Goal: Information Seeking & Learning: Learn about a topic

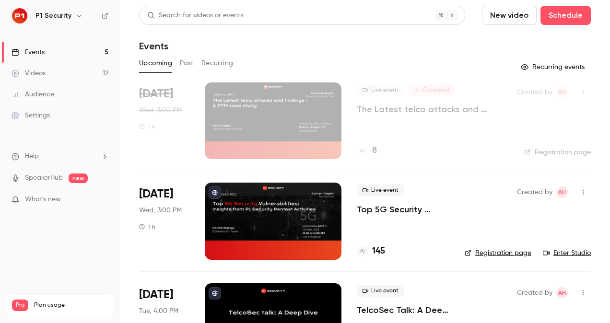
click at [392, 207] on p "Top 5G Security Vulnerabilities: Insights from P1 Security Pentest Activities" at bounding box center [403, 210] width 93 height 12
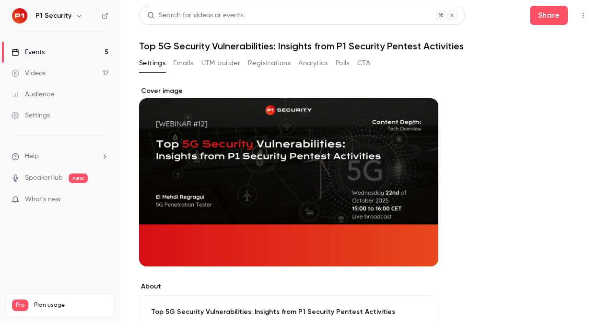
click at [258, 61] on button "Registrations" at bounding box center [269, 63] width 43 height 15
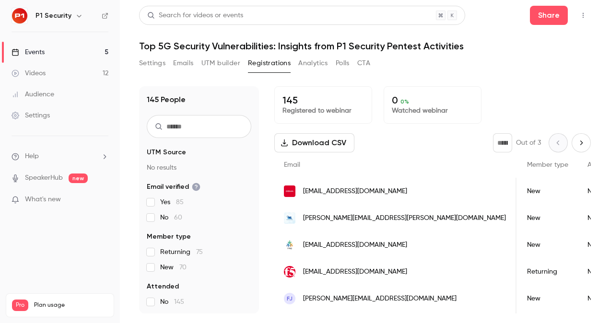
scroll to position [0, 198]
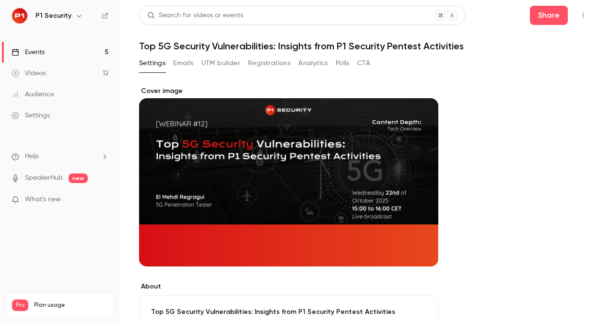
click at [53, 69] on link "Videos 12" at bounding box center [60, 73] width 120 height 21
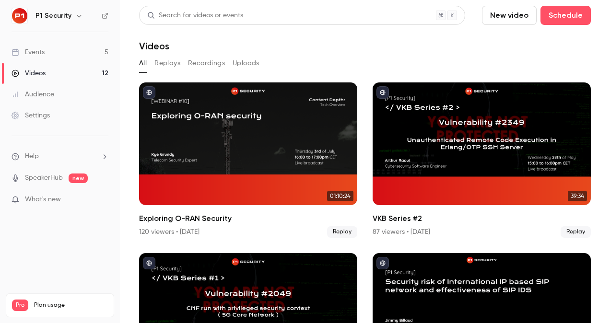
click at [47, 94] on div "Audience" at bounding box center [33, 95] width 43 height 10
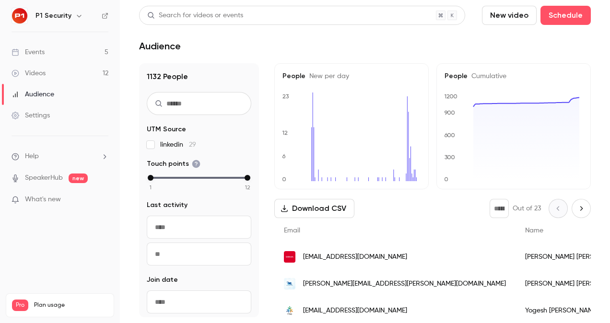
click at [42, 49] on div "Events" at bounding box center [28, 52] width 33 height 10
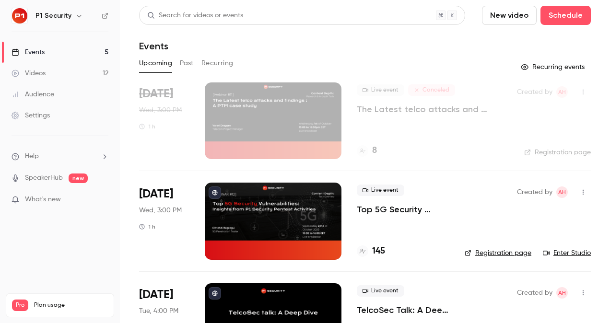
click at [65, 88] on link "Audience" at bounding box center [60, 94] width 120 height 21
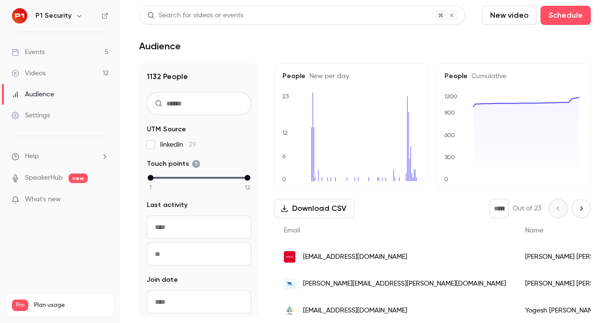
click at [53, 66] on link "Videos 12" at bounding box center [60, 73] width 120 height 21
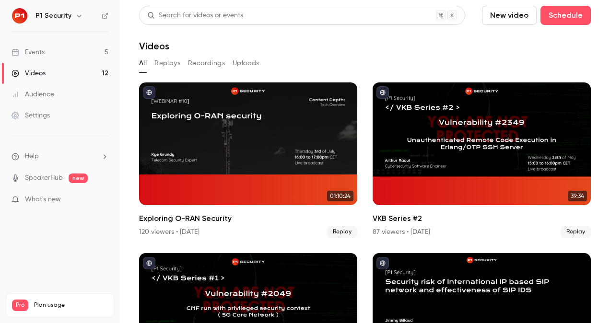
click at [60, 48] on link "Events 5" at bounding box center [60, 52] width 120 height 21
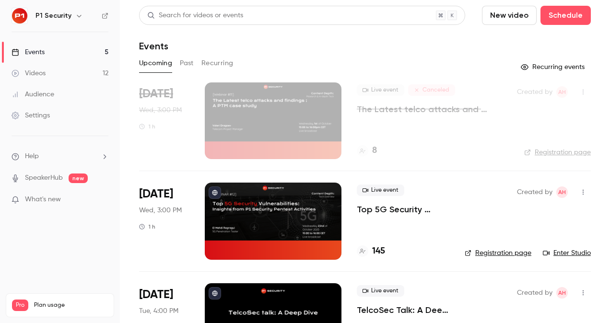
click at [47, 99] on link "Audience" at bounding box center [60, 94] width 120 height 21
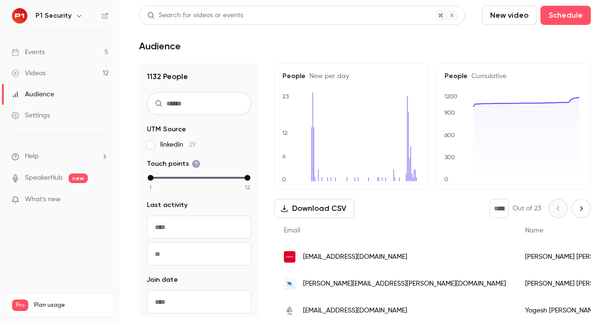
click at [60, 72] on link "Videos 12" at bounding box center [60, 73] width 120 height 21
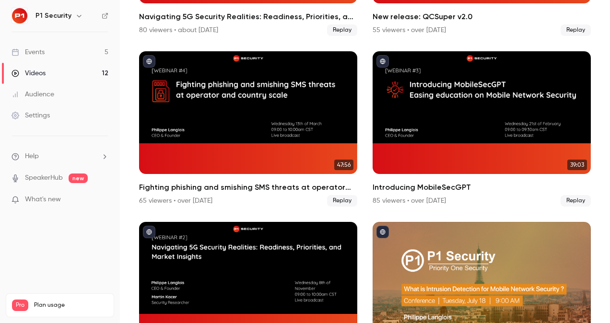
scroll to position [744, 0]
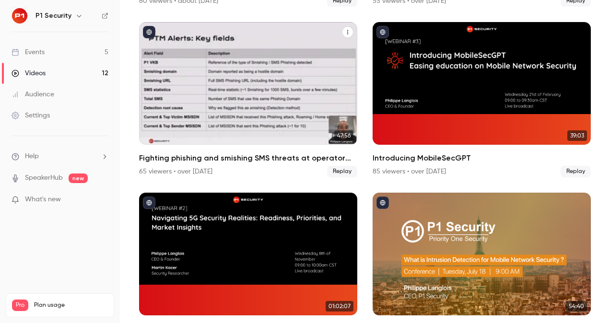
click at [262, 99] on div "Fighting phishing and smishing SMS threats at operator and country scale" at bounding box center [248, 83] width 218 height 123
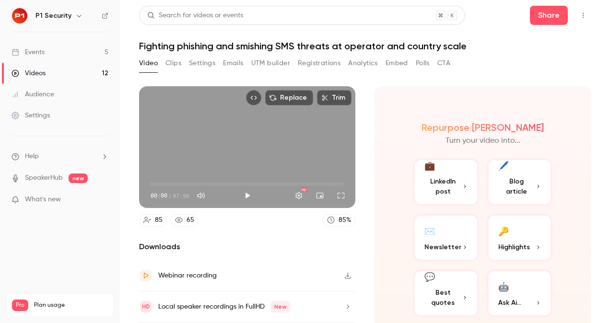
click at [176, 59] on button "Clips" at bounding box center [173, 63] width 16 height 15
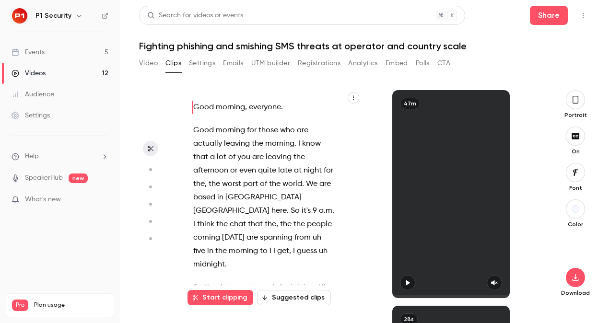
click at [577, 100] on icon "button" at bounding box center [576, 99] width 8 height 11
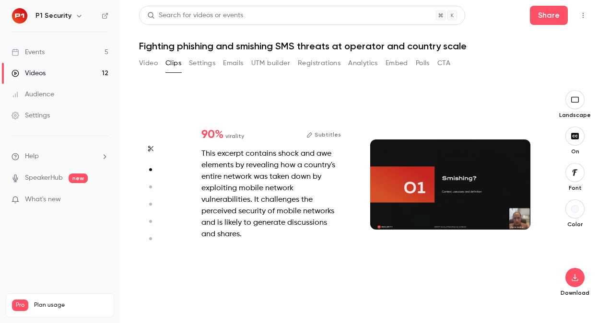
scroll to position [216, 0]
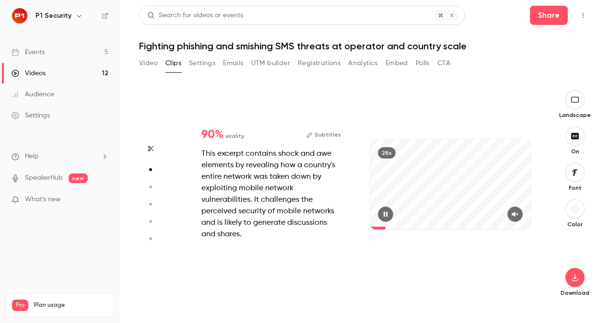
click at [516, 218] on button "button" at bounding box center [515, 214] width 15 height 15
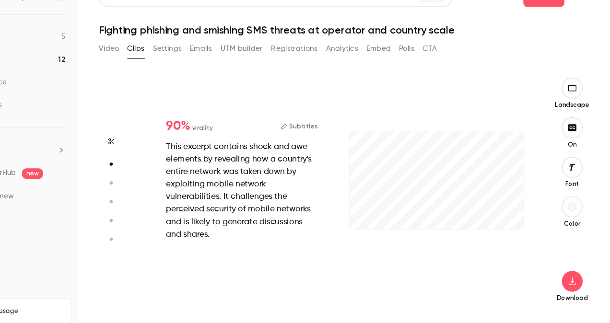
scroll to position [0, 0]
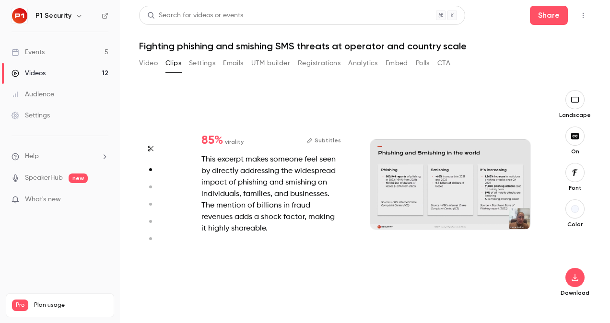
type input "*"
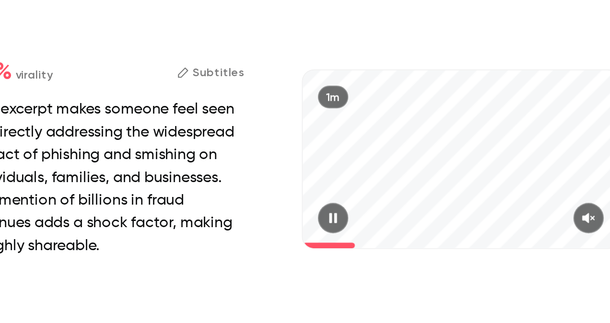
scroll to position [432, 0]
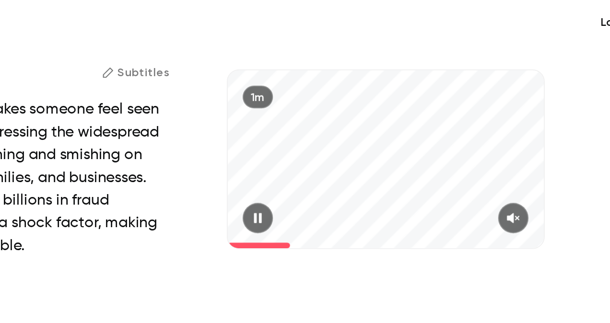
click at [515, 214] on icon "button" at bounding box center [515, 214] width 6 height 5
click at [515, 214] on icon "button" at bounding box center [515, 214] width 7 height 5
click at [497, 216] on div at bounding box center [450, 214] width 160 height 15
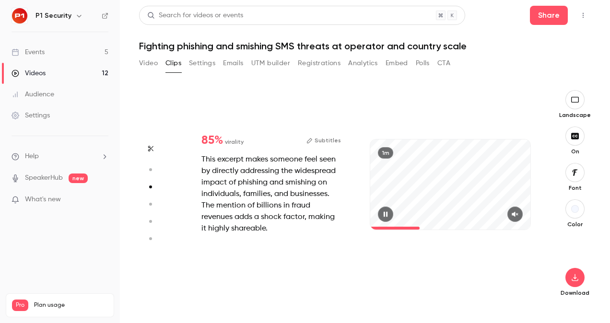
type input "*"
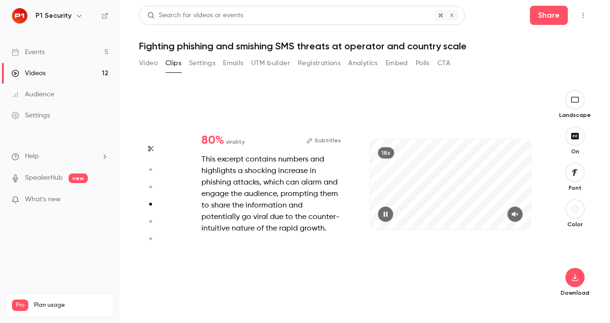
scroll to position [648, 0]
type input "*"
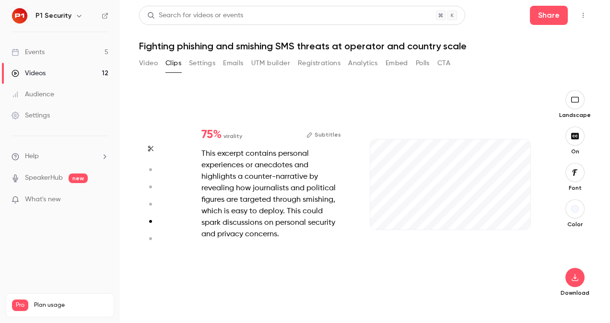
scroll to position [863, 0]
type input "*"
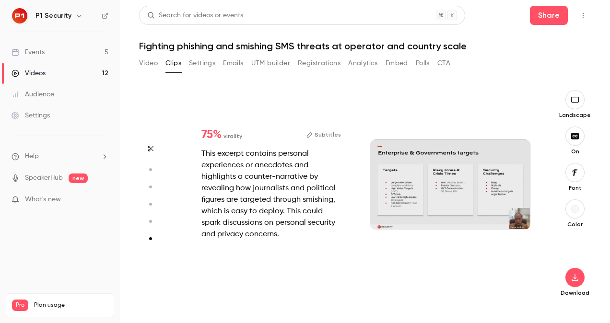
scroll to position [1064, 0]
type input "*"
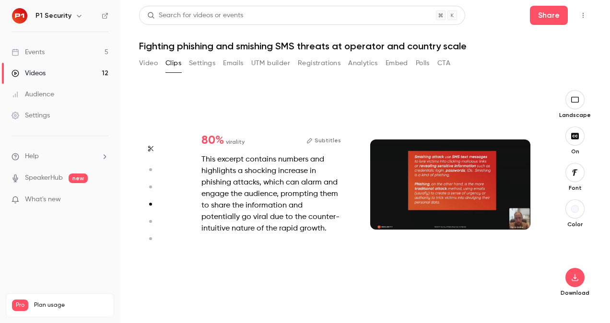
type input "*"
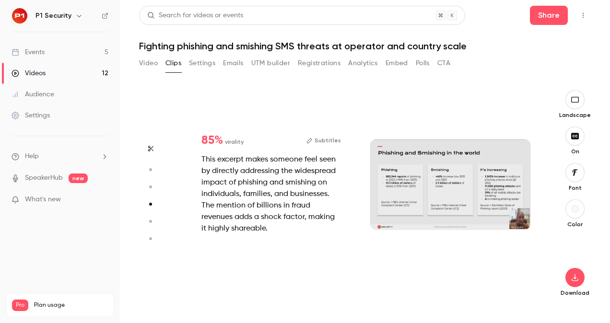
type input "*"
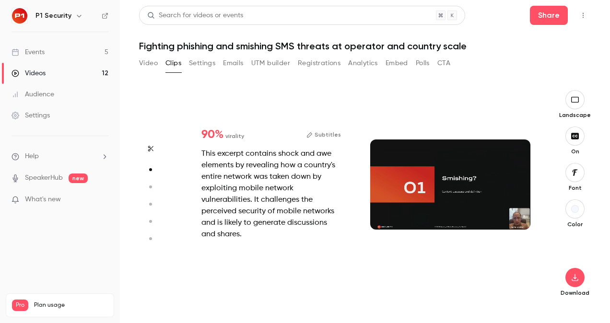
type input "*"
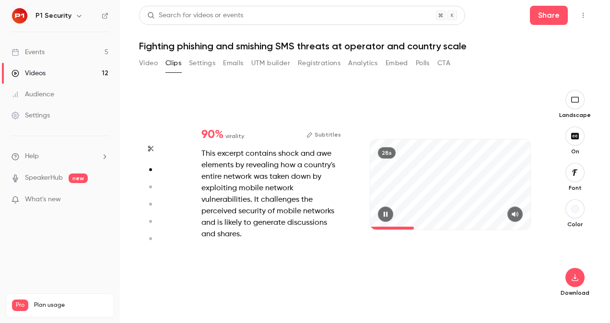
click at [463, 186] on div "28s" at bounding box center [450, 185] width 160 height 90
type input "***"
click at [88, 50] on link "Events 5" at bounding box center [60, 52] width 120 height 21
